Goal: Task Accomplishment & Management: Manage account settings

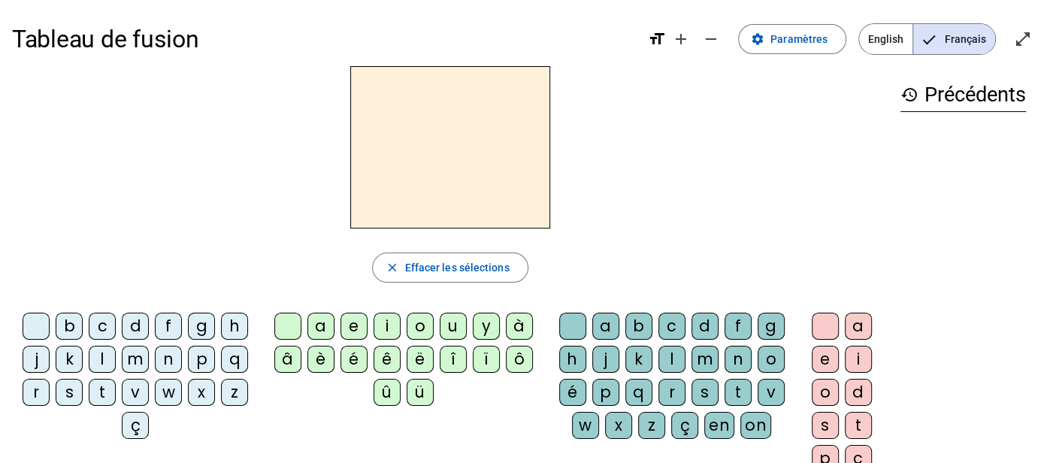
click at [62, 326] on div "b" at bounding box center [69, 326] width 27 height 27
click at [408, 325] on div "o" at bounding box center [420, 326] width 27 height 27
click at [703, 387] on div "s" at bounding box center [705, 392] width 27 height 27
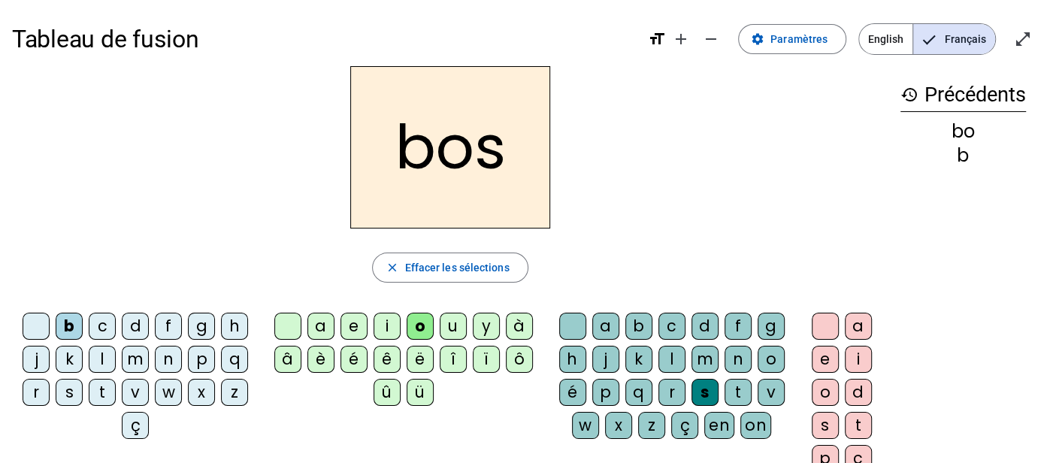
click at [707, 393] on div "s" at bounding box center [705, 392] width 27 height 27
click at [701, 390] on div "s" at bounding box center [705, 392] width 27 height 27
click at [823, 44] on span "Paramètres" at bounding box center [799, 39] width 57 height 18
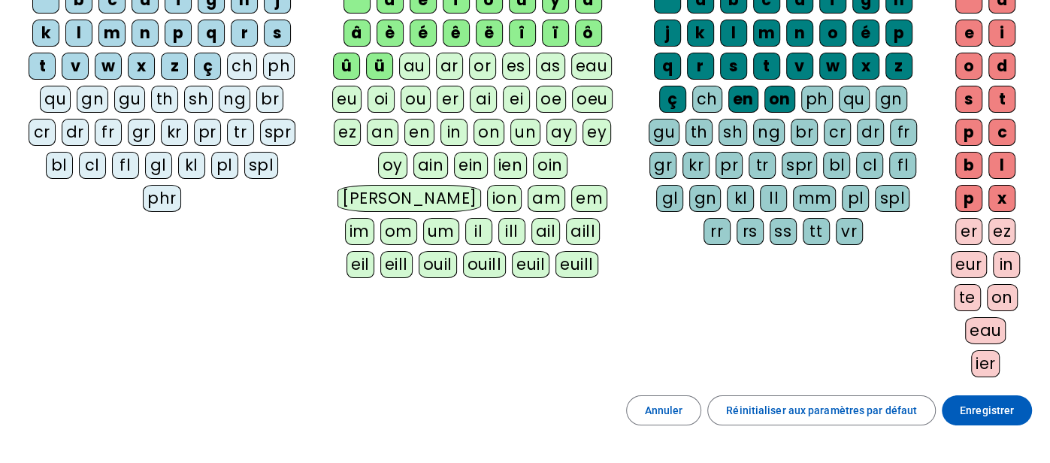
scroll to position [138, 0]
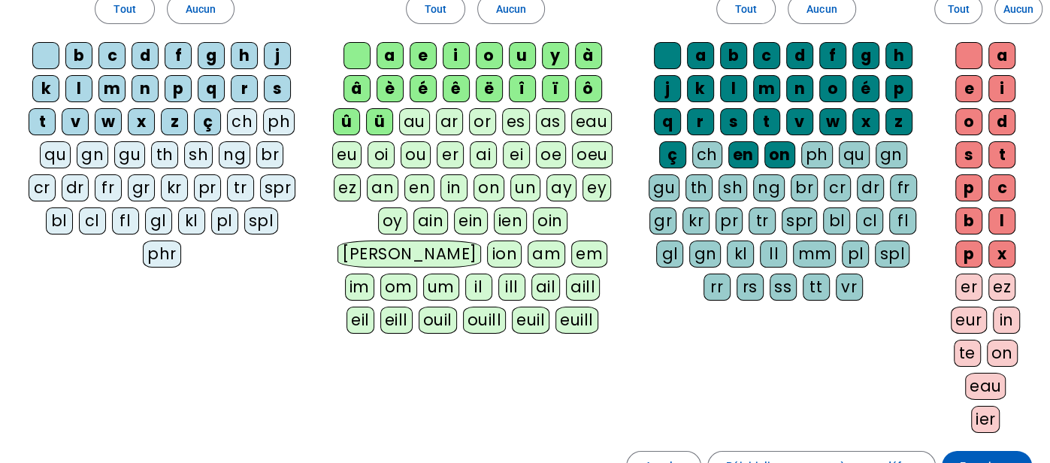
click at [784, 285] on div "ss" at bounding box center [783, 287] width 27 height 27
click at [774, 249] on div "ll" at bounding box center [773, 254] width 27 height 27
click at [826, 284] on div "tt" at bounding box center [816, 287] width 27 height 27
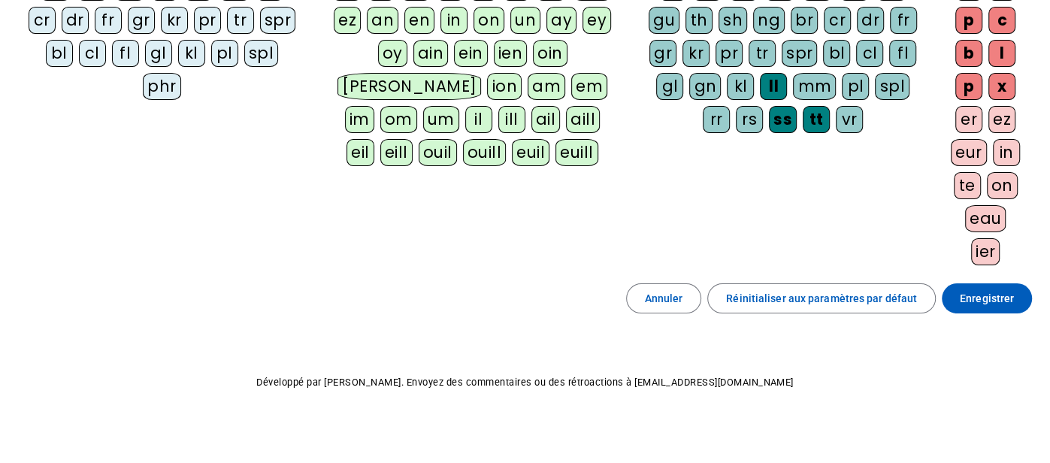
scroll to position [308, 0]
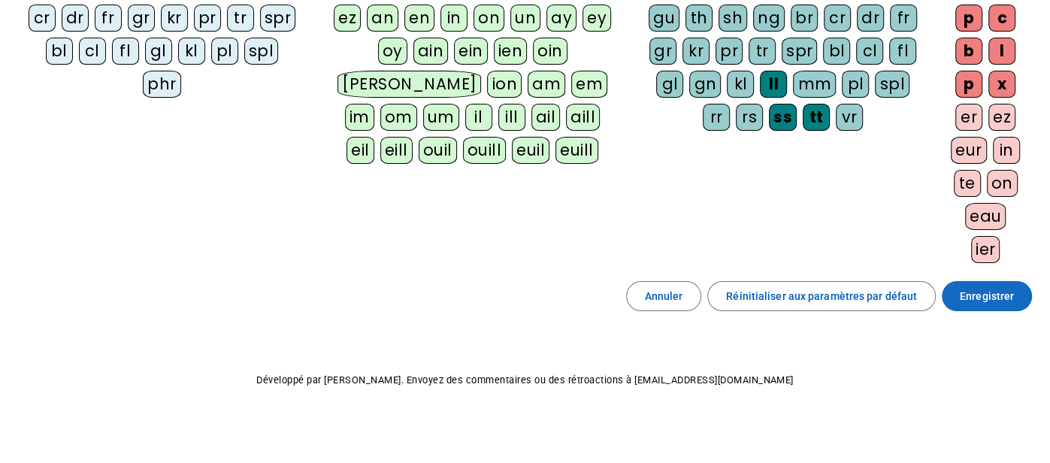
click at [1011, 294] on span "Enregistrer" at bounding box center [987, 296] width 54 height 18
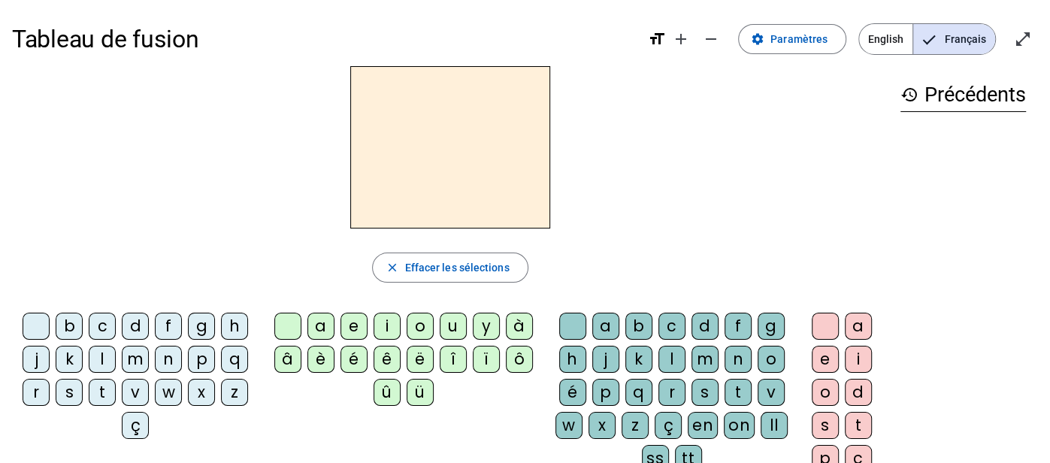
click at [69, 332] on div "b" at bounding box center [69, 326] width 27 height 27
click at [415, 326] on div "o" at bounding box center [420, 326] width 27 height 27
click at [647, 450] on div "ss" at bounding box center [655, 458] width 27 height 27
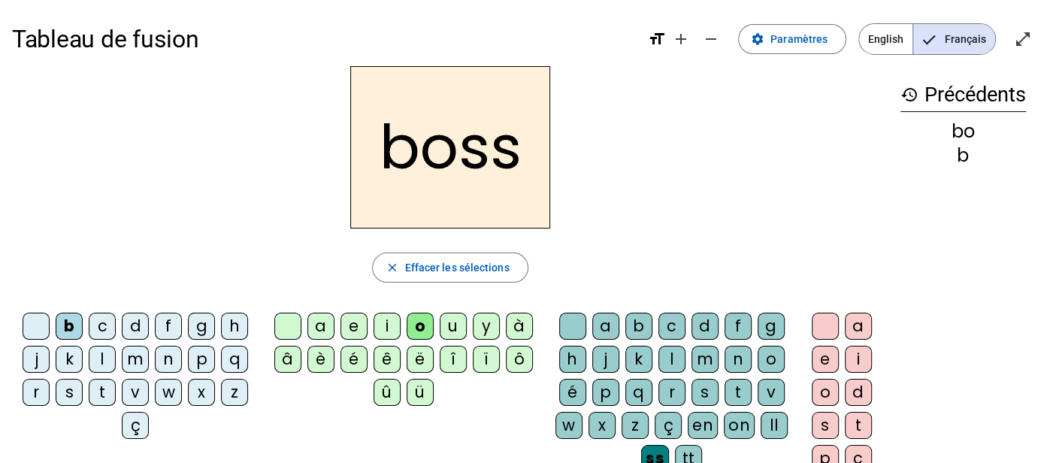
click at [820, 359] on div "e" at bounding box center [825, 359] width 27 height 27
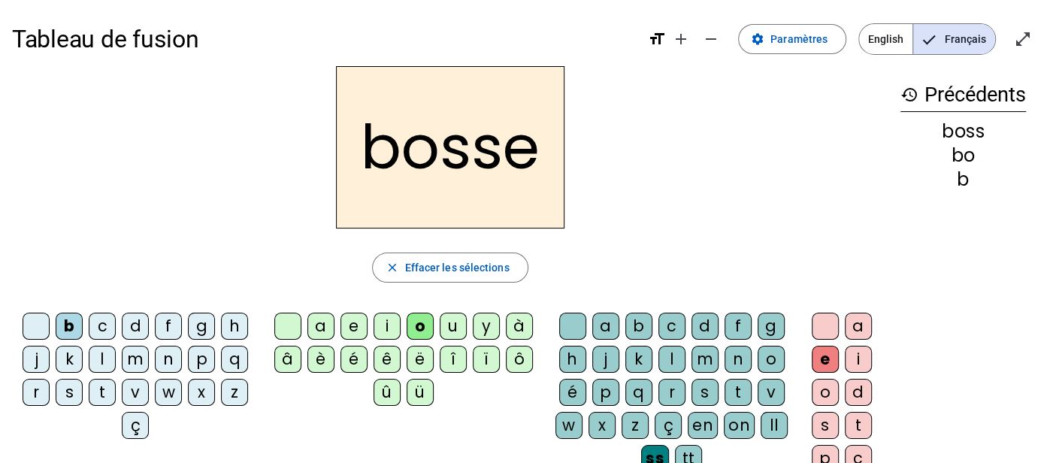
scroll to position [8, 0]
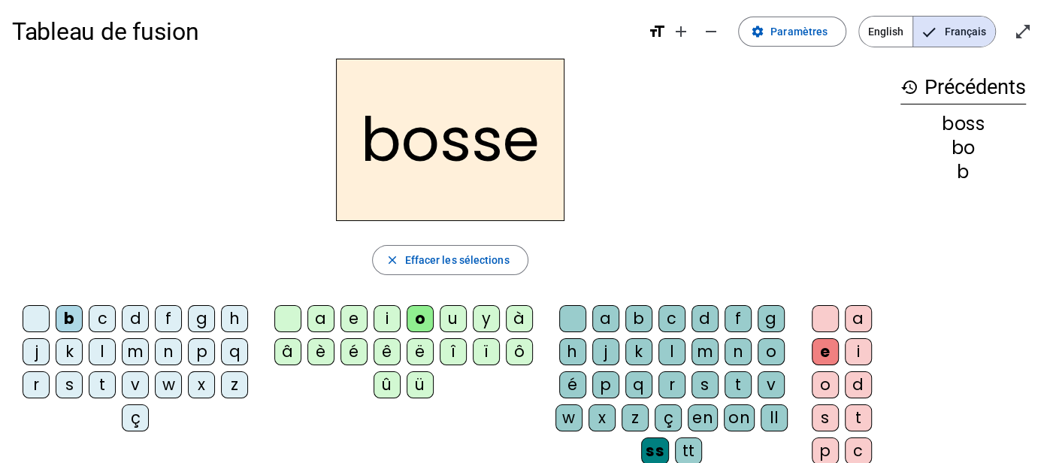
click at [687, 441] on div "tt" at bounding box center [688, 451] width 27 height 27
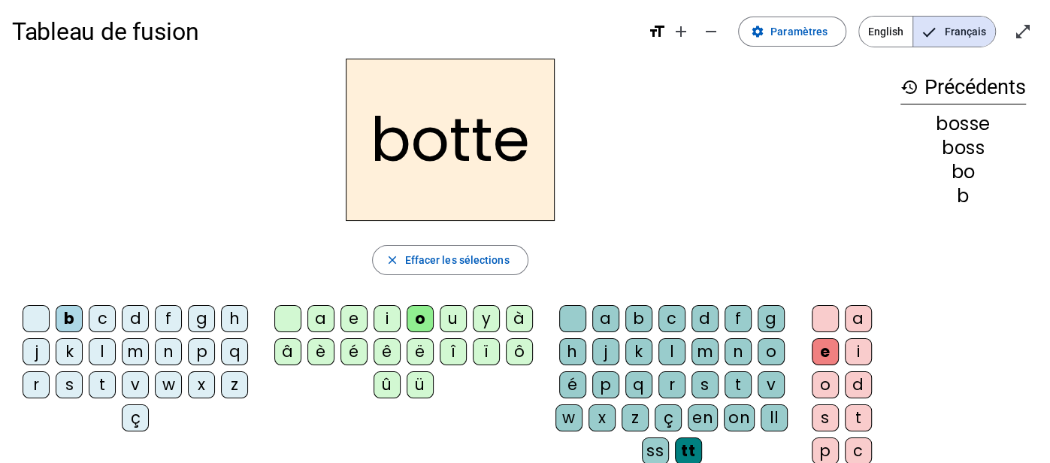
click at [233, 320] on div "h" at bounding box center [234, 318] width 27 height 27
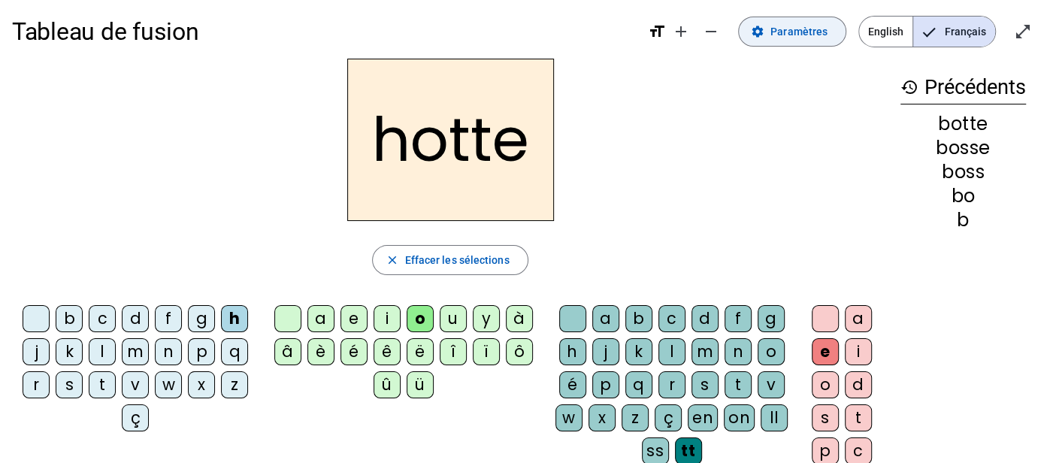
click at [814, 36] on span "Paramètres" at bounding box center [799, 32] width 57 height 18
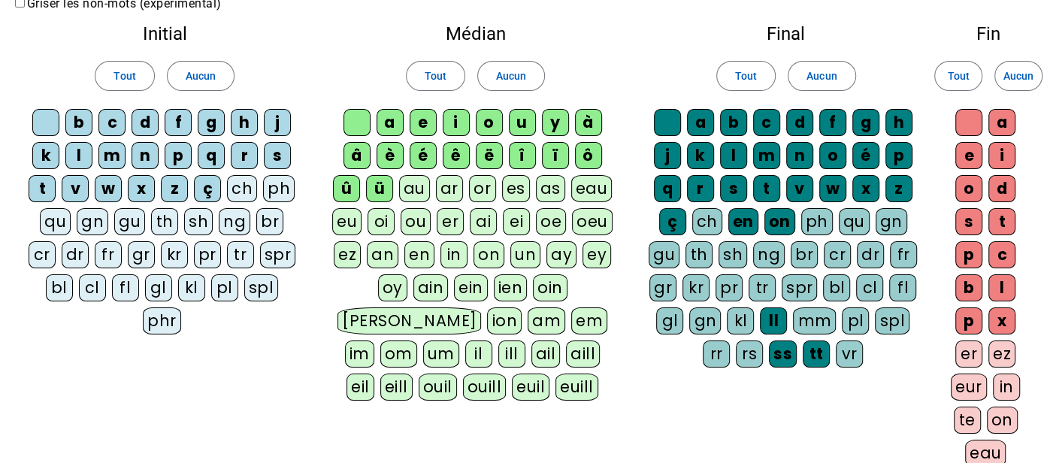
scroll to position [74, 0]
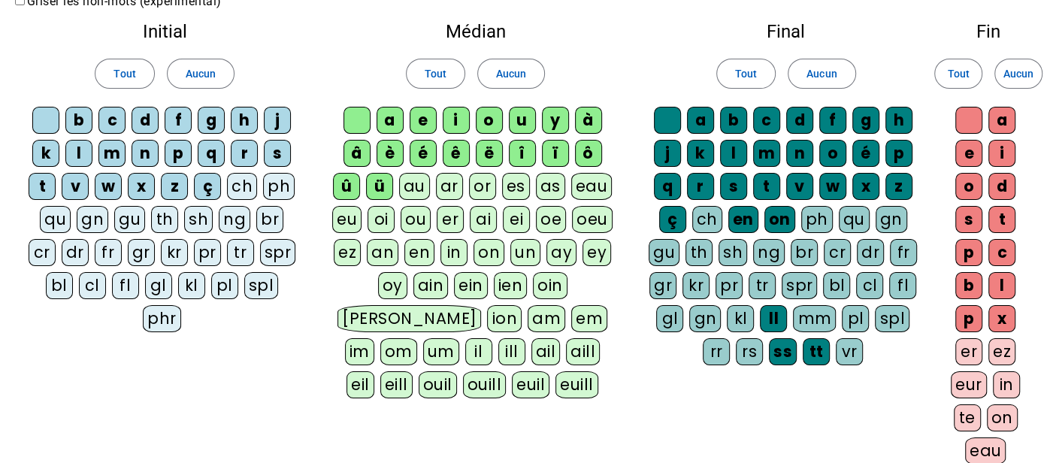
click at [815, 310] on div "mm" at bounding box center [814, 318] width 43 height 27
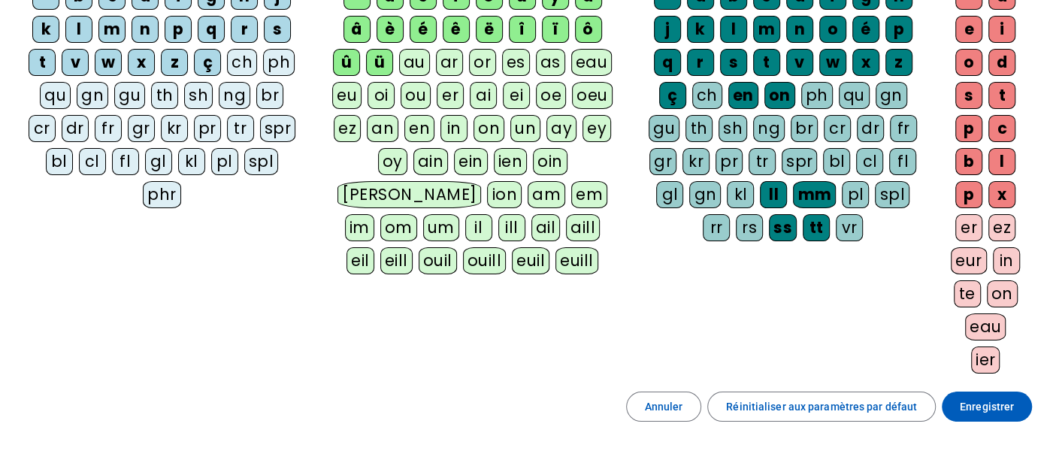
scroll to position [200, 0]
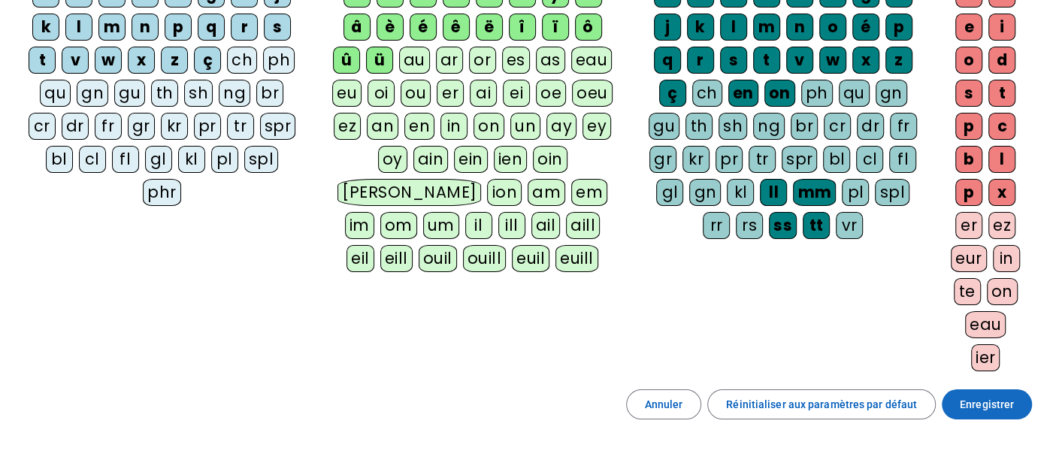
click at [1014, 401] on span at bounding box center [987, 404] width 90 height 36
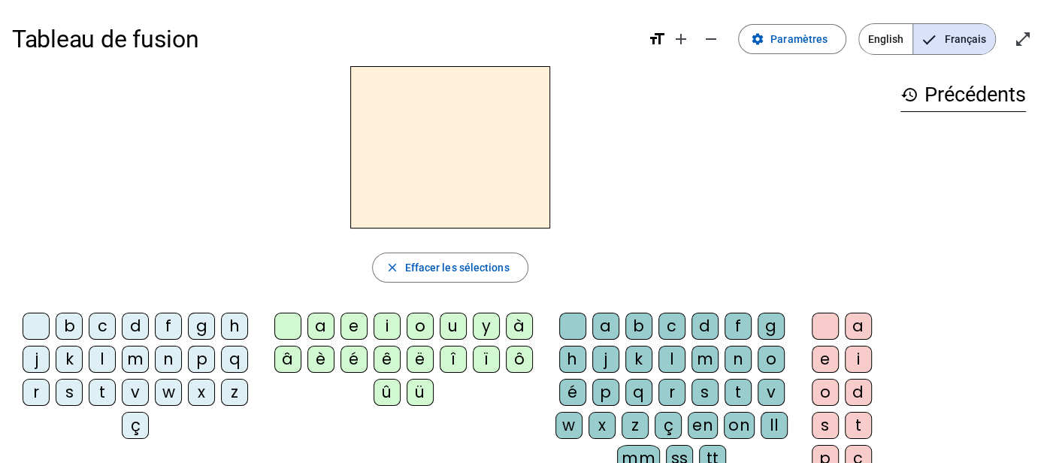
click at [232, 331] on div "h" at bounding box center [234, 326] width 27 height 27
click at [407, 321] on div "o" at bounding box center [420, 326] width 27 height 27
click at [635, 450] on div "mm" at bounding box center [638, 458] width 43 height 27
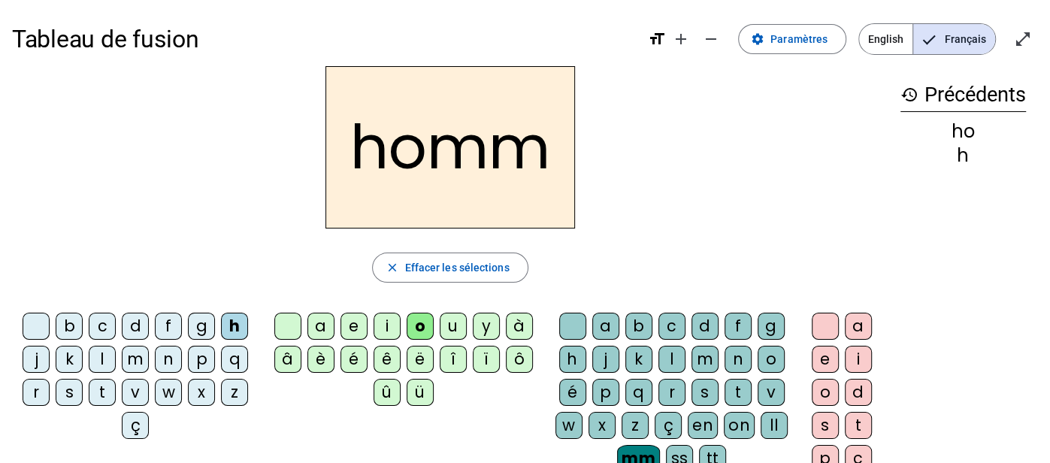
click at [826, 359] on div "e" at bounding box center [825, 359] width 27 height 27
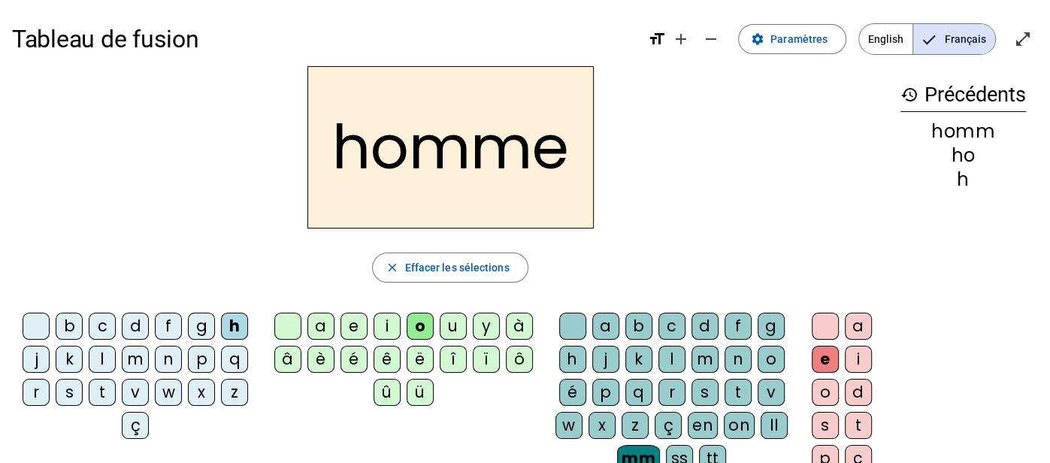
click at [202, 357] on div "p" at bounding box center [201, 359] width 27 height 27
click at [162, 356] on div "n" at bounding box center [168, 359] width 27 height 27
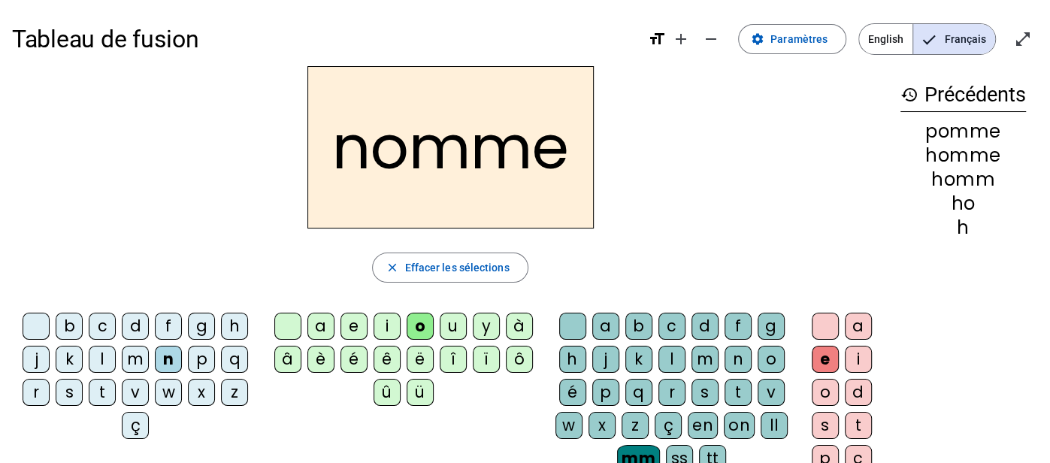
click at [67, 394] on div "s" at bounding box center [69, 392] width 27 height 27
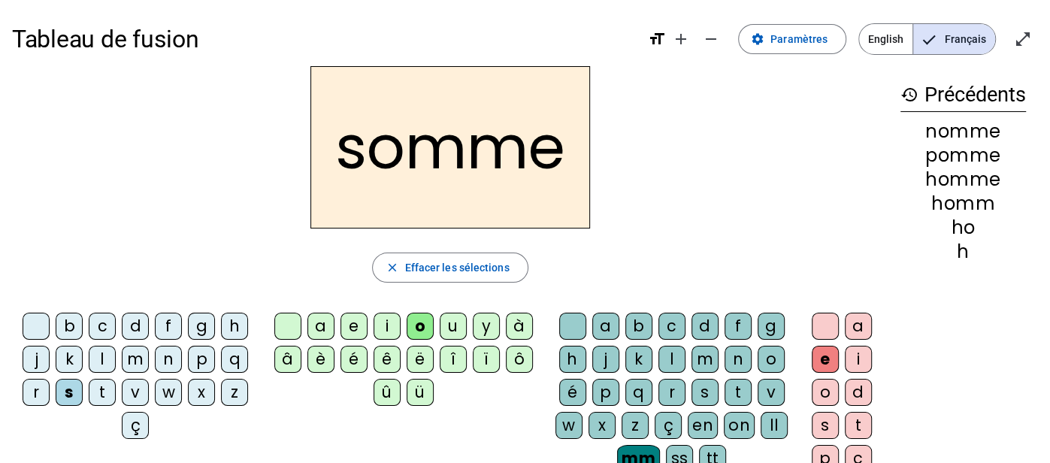
click at [101, 317] on div "c" at bounding box center [102, 326] width 27 height 27
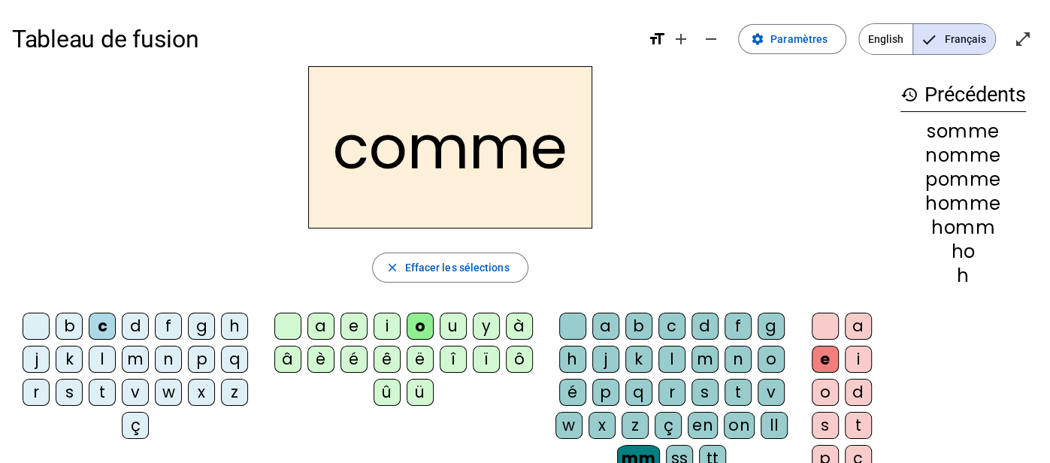
click at [203, 328] on div "g" at bounding box center [201, 326] width 27 height 27
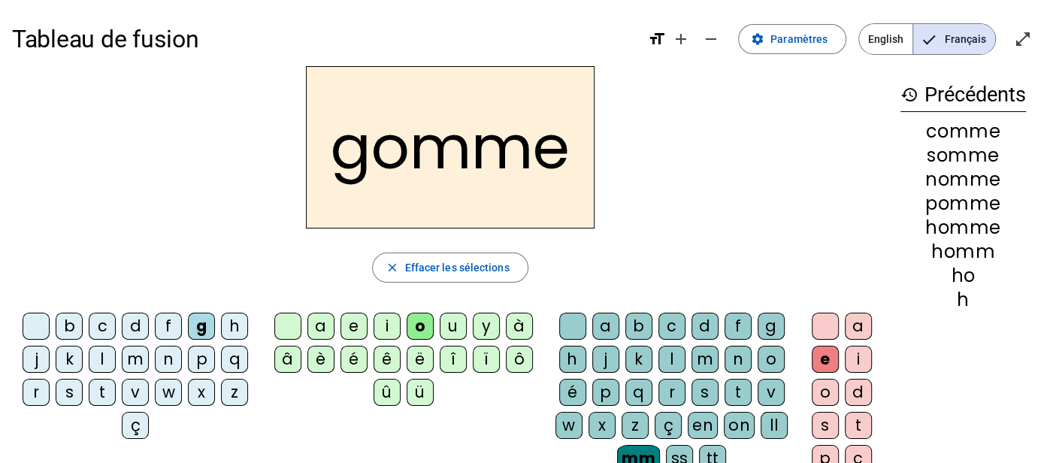
click at [99, 388] on div "t" at bounding box center [102, 392] width 27 height 27
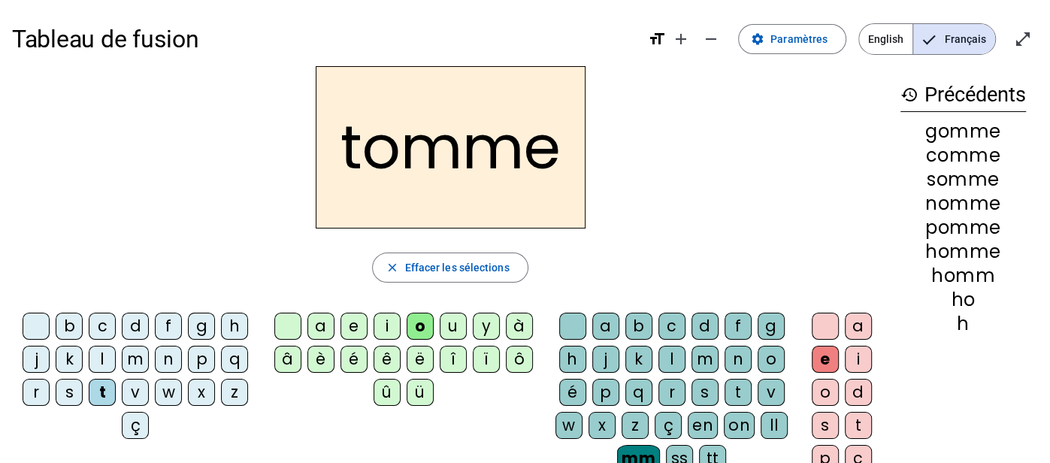
click at [325, 330] on div "a" at bounding box center [321, 326] width 27 height 27
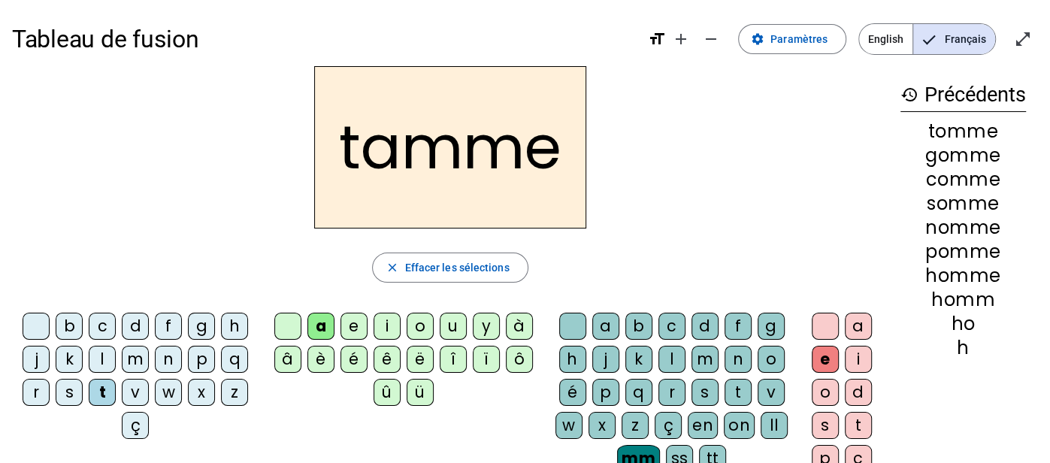
click at [674, 447] on div "ss" at bounding box center [679, 458] width 27 height 27
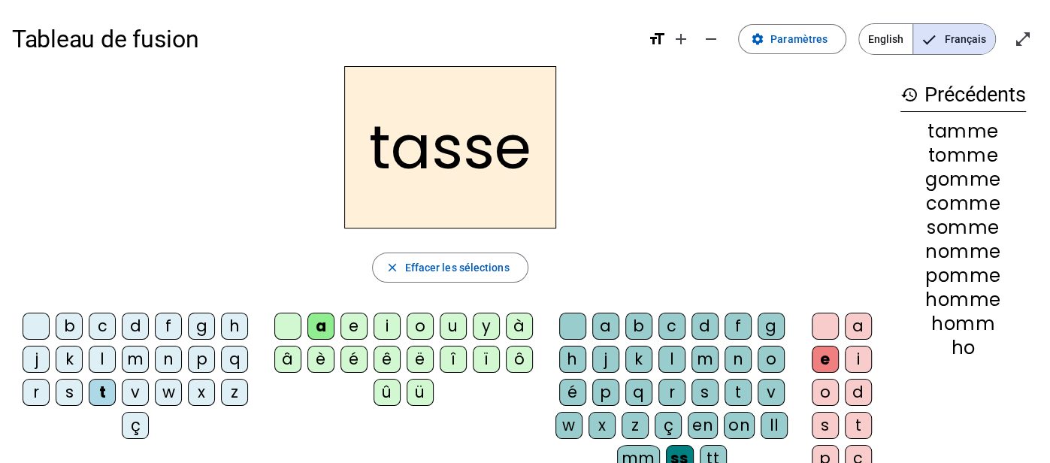
click at [827, 362] on div "e" at bounding box center [825, 359] width 27 height 27
click at [799, 44] on span "Paramètres" at bounding box center [799, 39] width 57 height 18
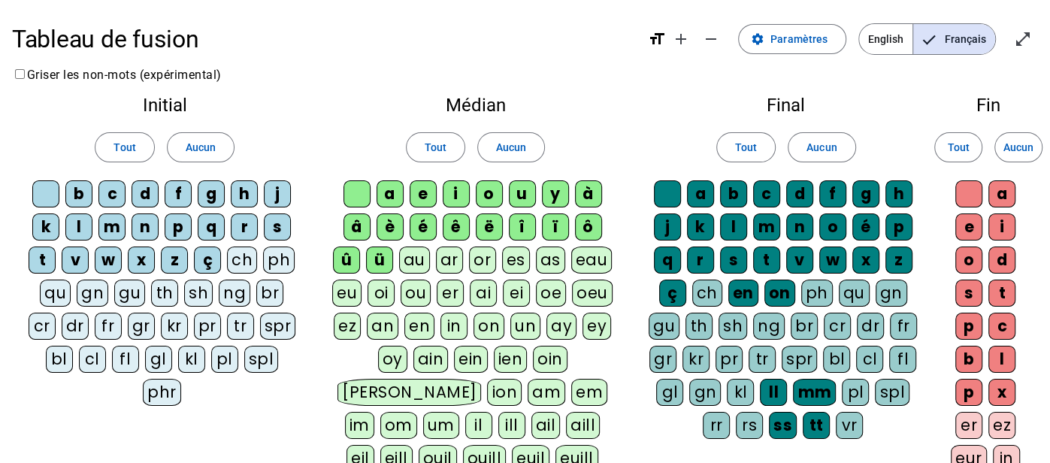
click at [79, 358] on div "cl" at bounding box center [92, 359] width 27 height 27
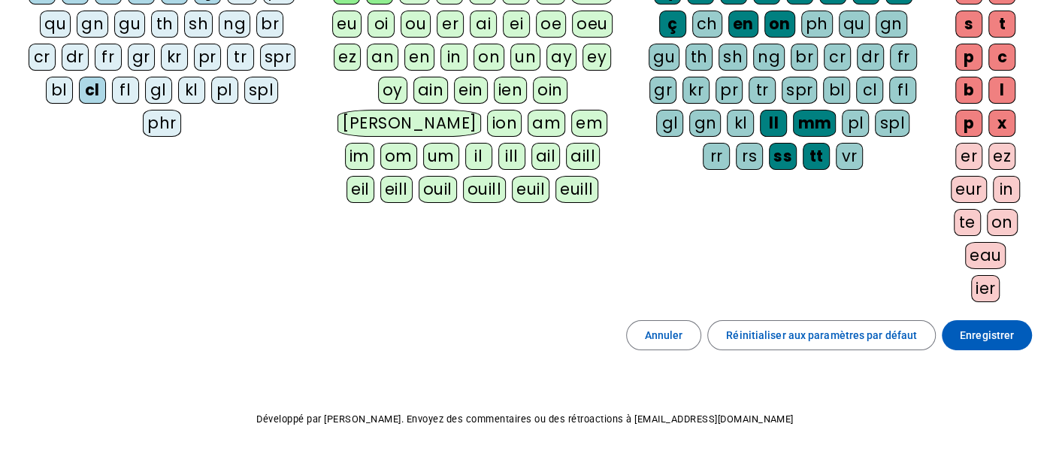
scroll to position [308, 0]
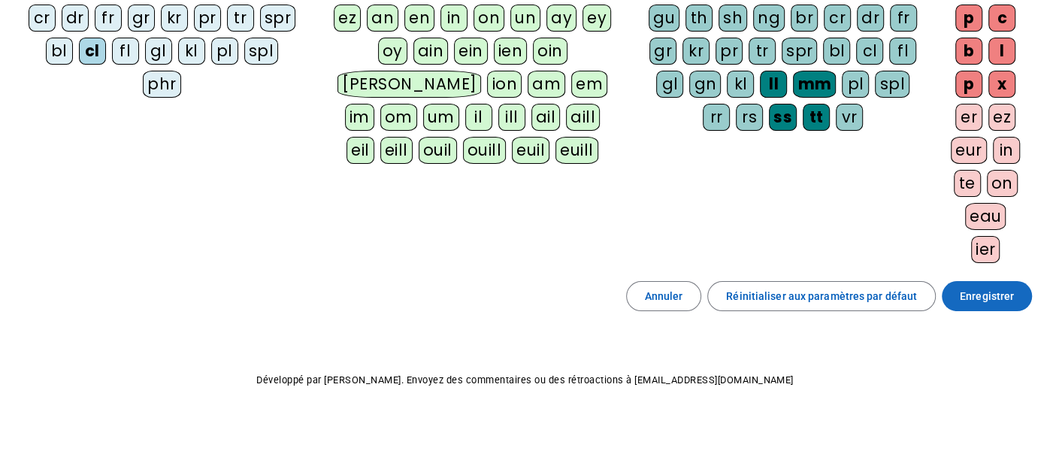
click at [979, 287] on span "Enregistrer" at bounding box center [987, 296] width 54 height 18
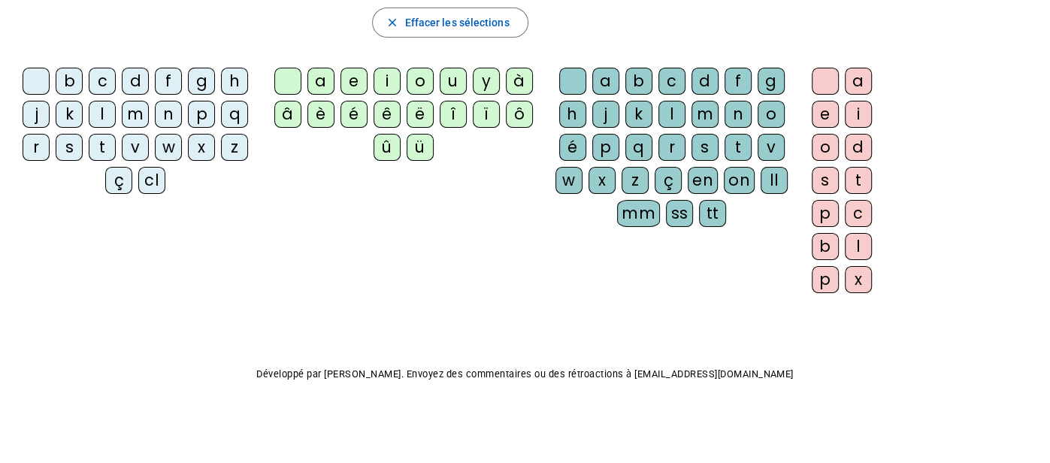
scroll to position [241, 0]
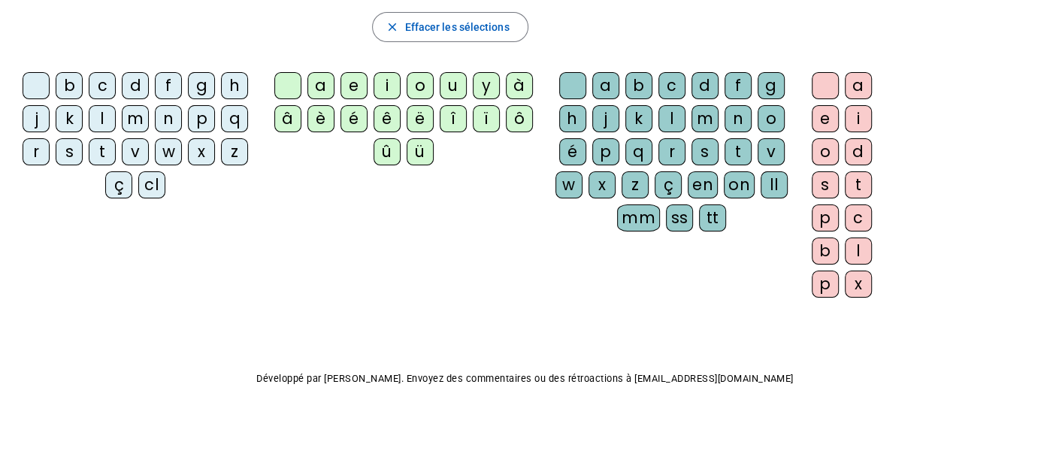
click at [140, 177] on div "cl" at bounding box center [151, 184] width 27 height 27
click at [317, 83] on div "a" at bounding box center [321, 85] width 27 height 27
click at [677, 213] on div "ss" at bounding box center [679, 218] width 27 height 27
click at [830, 120] on div "e" at bounding box center [825, 118] width 27 height 27
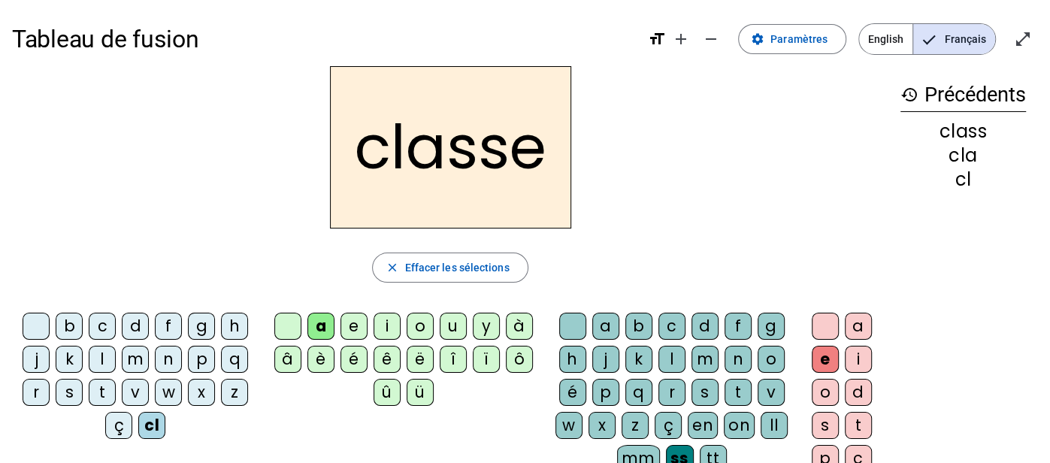
scroll to position [0, 0]
